Goal: Task Accomplishment & Management: Use online tool/utility

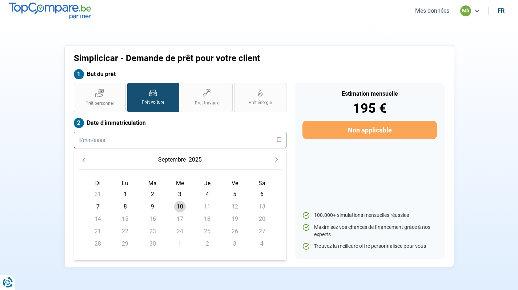
click at [162, 145] on input "text" at bounding box center [180, 140] width 213 height 16
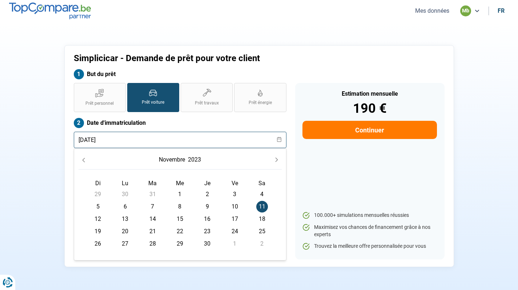
type input "[DATE]"
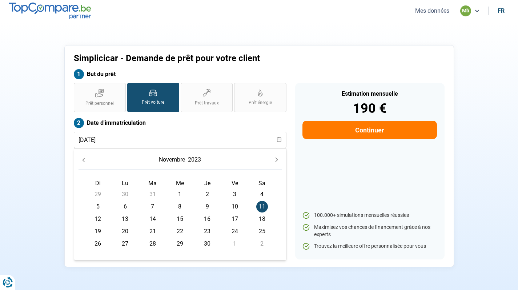
click at [261, 206] on span "11" at bounding box center [263, 207] width 12 height 12
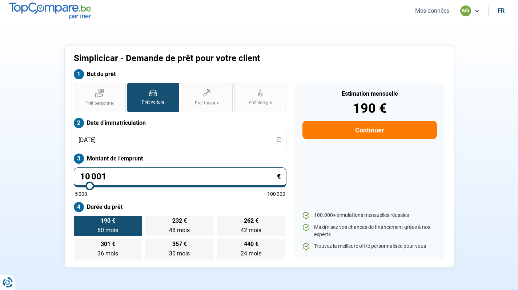
drag, startPoint x: 113, startPoint y: 177, endPoint x: 86, endPoint y: 176, distance: 26.9
click at [86, 176] on input "10 001" at bounding box center [180, 177] width 213 height 20
type input "1"
type input "5000"
type input "11"
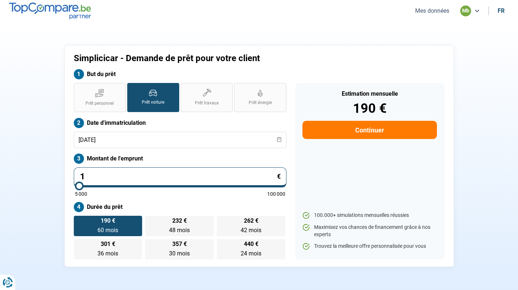
type input "5000"
type input "114"
type input "5000"
type input "1 149"
type input "5000"
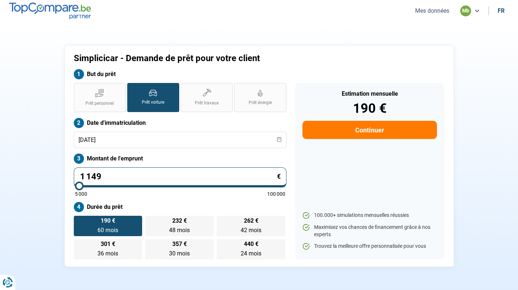
type input "11 499"
type input "11500"
click at [264, 152] on div "Prêt personnel Prêt voiture Prêt travaux Prêt énergie Prêt voiture Date d'immat…" at bounding box center [180, 171] width 222 height 176
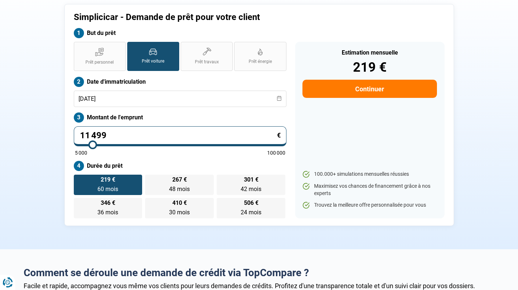
scroll to position [59, 0]
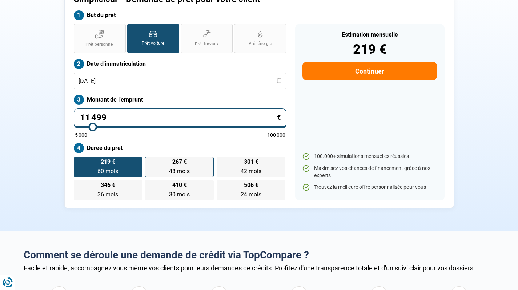
click at [193, 166] on label "267 € 48 mois 48 mois" at bounding box center [179, 167] width 69 height 20
click at [150, 162] on input "267 € 48 mois 48 mois" at bounding box center [147, 159] width 5 height 5
radio input "true"
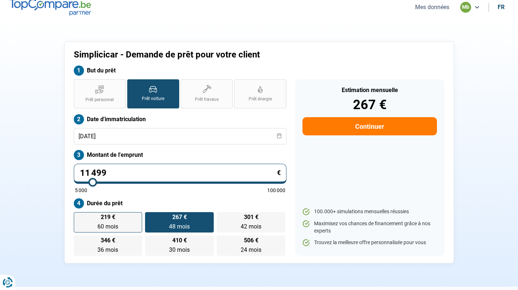
scroll to position [0, 0]
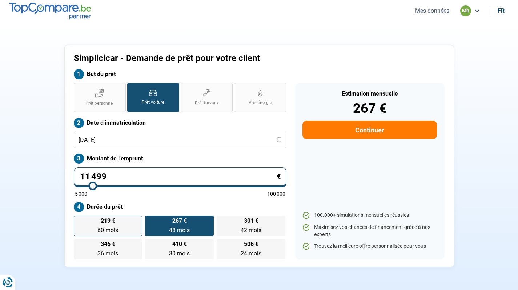
click at [118, 165] on div "Prêt personnel Prêt voiture Prêt travaux Prêt énergie Prêt voiture Date d'immat…" at bounding box center [180, 171] width 222 height 176
click at [89, 175] on input "11 499" at bounding box center [180, 177] width 213 height 20
type input "1 499"
type input "5000"
type input "18 499"
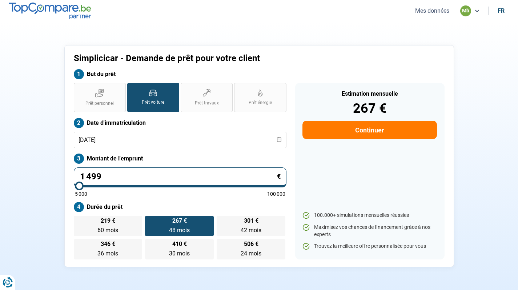
type input "18500"
type input "18 499"
type input "18500"
radio input "false"
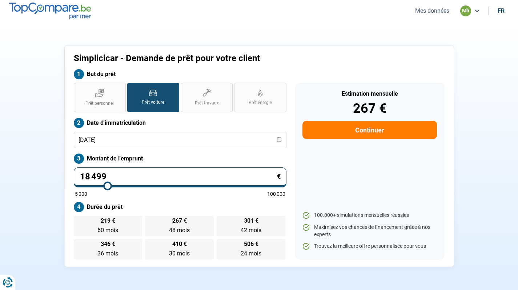
click at [136, 191] on div "5 000 100 000" at bounding box center [180, 193] width 211 height 5
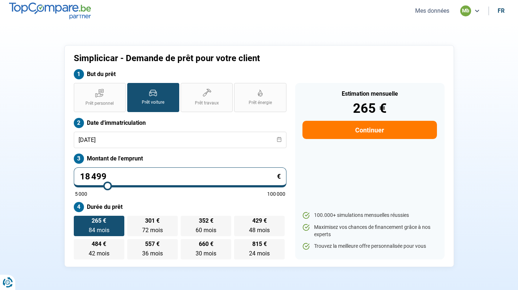
click at [183, 163] on label "Montant de l'emprunt" at bounding box center [180, 159] width 213 height 10
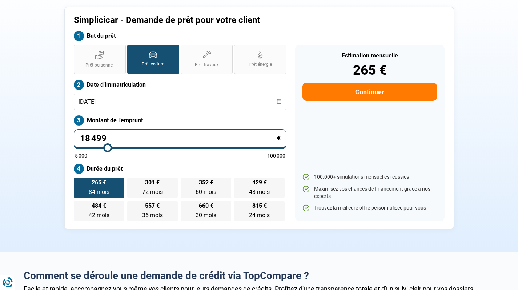
scroll to position [45, 0]
